Goal: Task Accomplishment & Management: Use online tool/utility

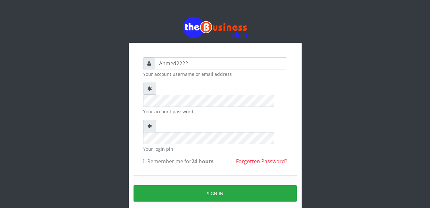
click at [151, 157] on label "Remember me for 24 hours" at bounding box center [178, 161] width 70 height 8
click at [147, 159] on input "Remember me for 24 hours" at bounding box center [145, 161] width 4 height 4
checkbox input "true"
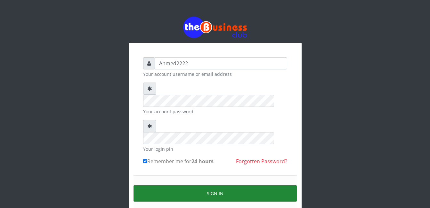
click at [193, 185] on button "Sign in" at bounding box center [214, 193] width 163 height 16
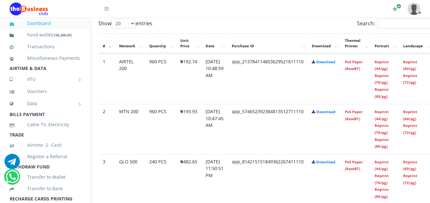
scroll to position [351, 45]
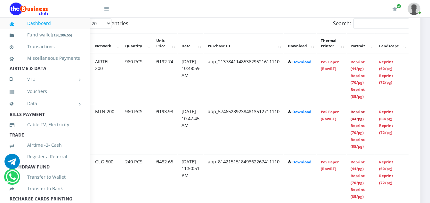
click at [358, 115] on link "Reprint (44/pg)" at bounding box center [357, 115] width 14 height 12
click at [358, 69] on link "Reprint (44/pg)" at bounding box center [357, 66] width 14 height 12
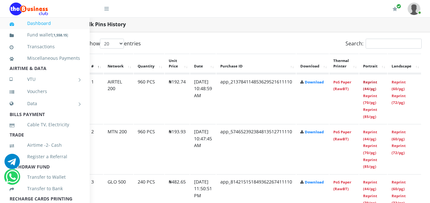
scroll to position [331, 0]
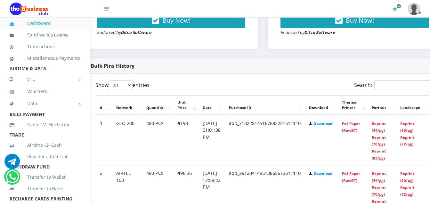
scroll to position [289, 45]
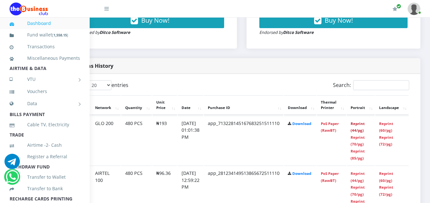
click at [356, 129] on link "Reprint (44/pg)" at bounding box center [357, 127] width 14 height 12
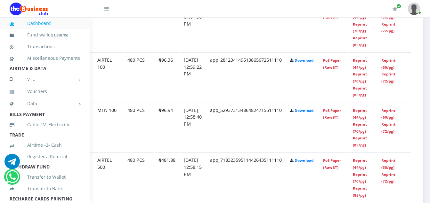
scroll to position [402, 37]
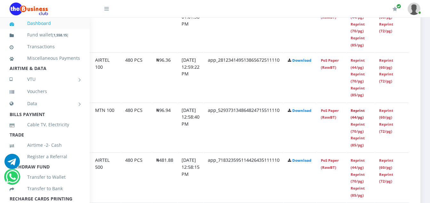
click at [364, 112] on link "Reprint (44/pg)" at bounding box center [357, 114] width 14 height 12
click at [364, 64] on link "Reprint (44/pg)" at bounding box center [357, 64] width 14 height 12
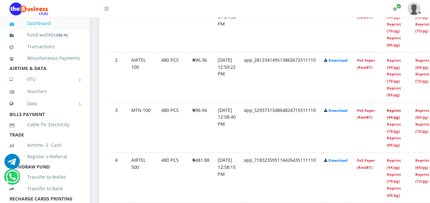
click at [401, 116] on link "Reprint (44/pg)" at bounding box center [394, 114] width 14 height 12
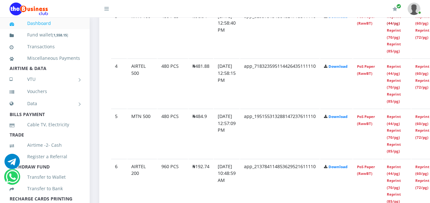
scroll to position [501, 0]
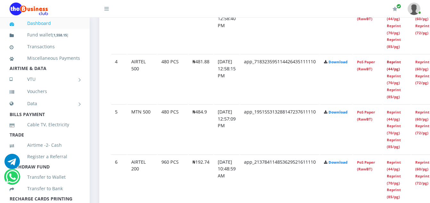
click at [401, 65] on link "Reprint (44/pg)" at bounding box center [394, 66] width 14 height 12
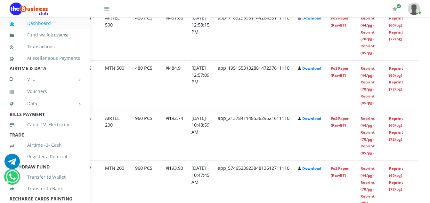
scroll to position [545, 45]
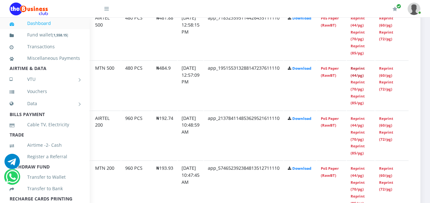
click at [358, 71] on link "Reprint (44/pg)" at bounding box center [357, 72] width 14 height 12
